Goal: Navigation & Orientation: Find specific page/section

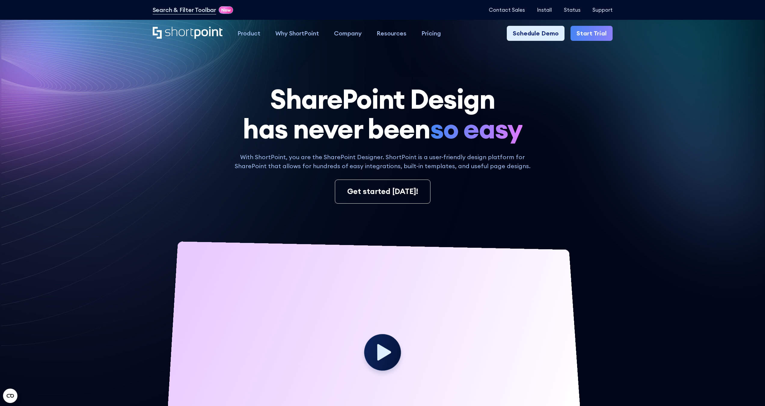
click at [589, 153] on div "With ShortPoint, you are the SharePoint Designer. ShortPoint is a user-friendly…" at bounding box center [383, 178] width 460 height 51
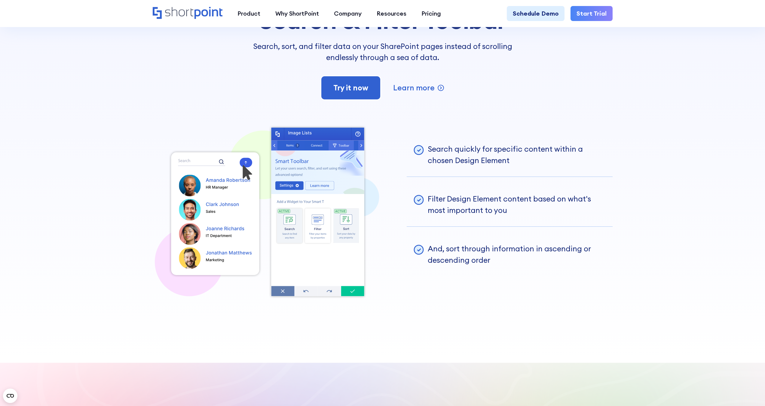
scroll to position [1591, 0]
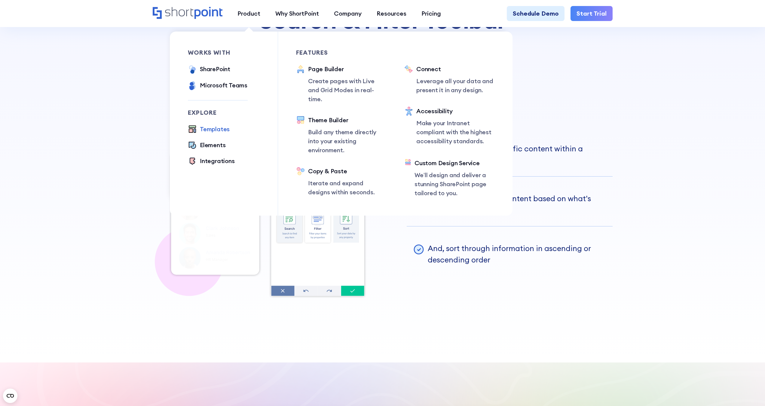
click at [211, 129] on div "Templates" at bounding box center [215, 129] width 30 height 9
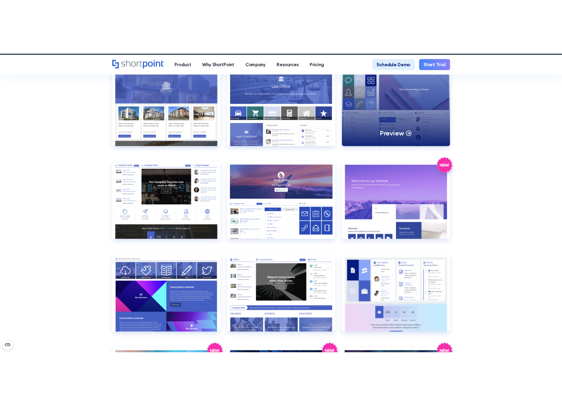
scroll to position [818, 0]
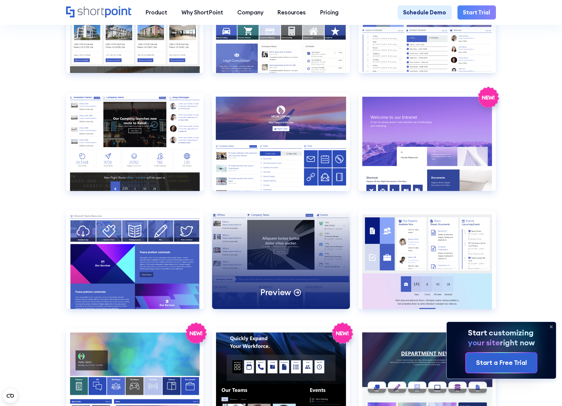
click at [283, 255] on div "Preview" at bounding box center [281, 260] width 138 height 98
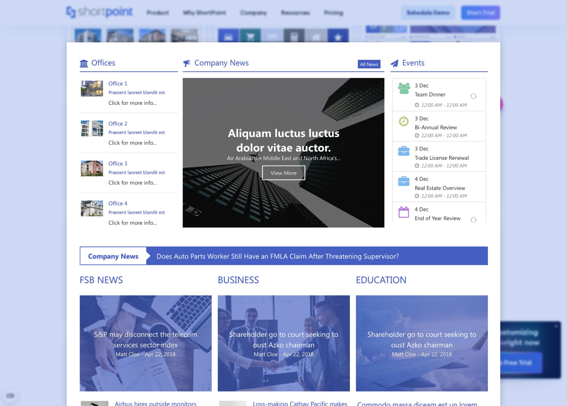
click at [511, 45] on div at bounding box center [283, 203] width 567 height 406
